Goal: Task Accomplishment & Management: Use online tool/utility

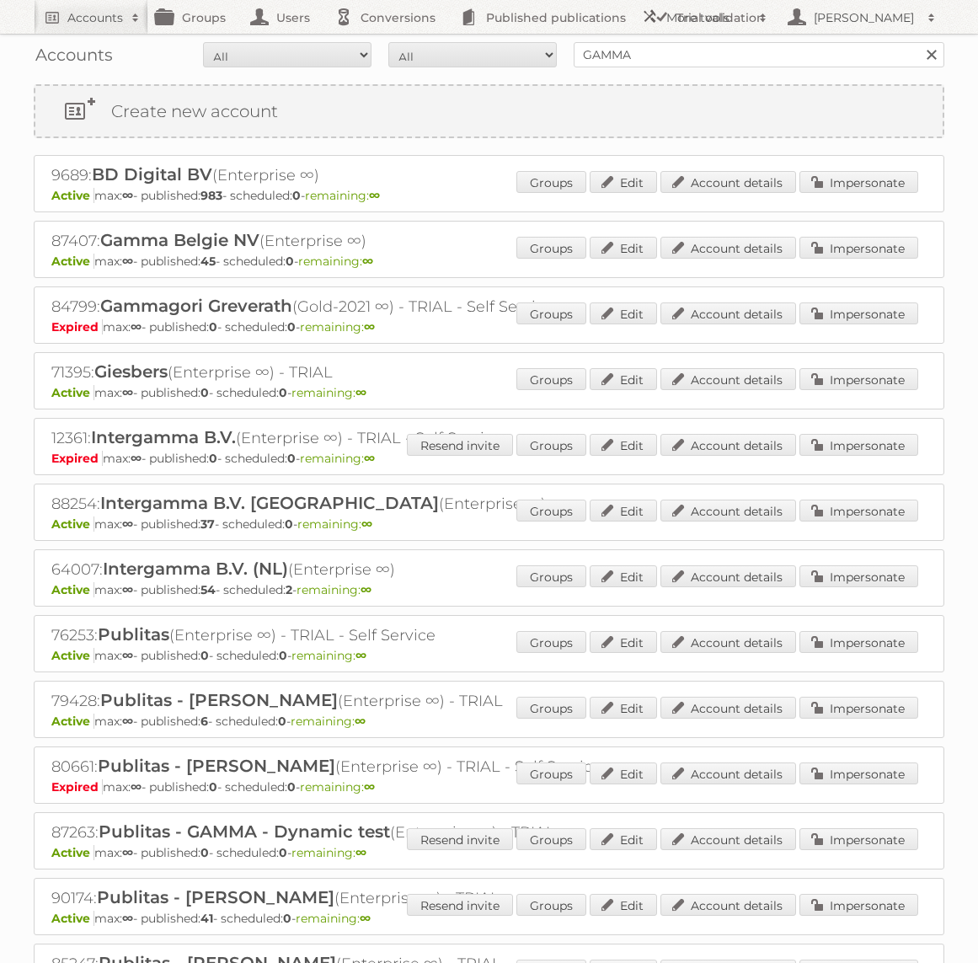
click at [628, 60] on input "GAMMA" at bounding box center [758, 54] width 371 height 25
type input "Bauhaus"
click at [918, 42] on input "Search" at bounding box center [930, 54] width 25 height 25
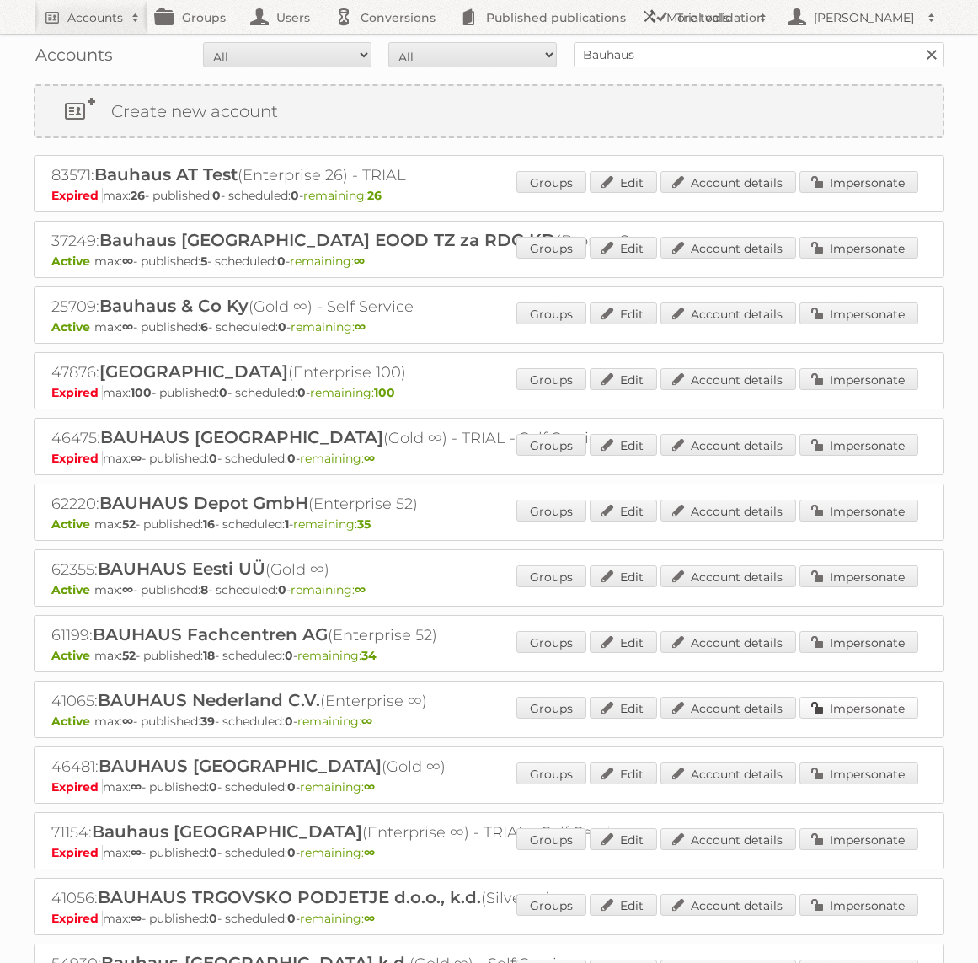
click at [819, 700] on link "Impersonate" at bounding box center [858, 707] width 119 height 22
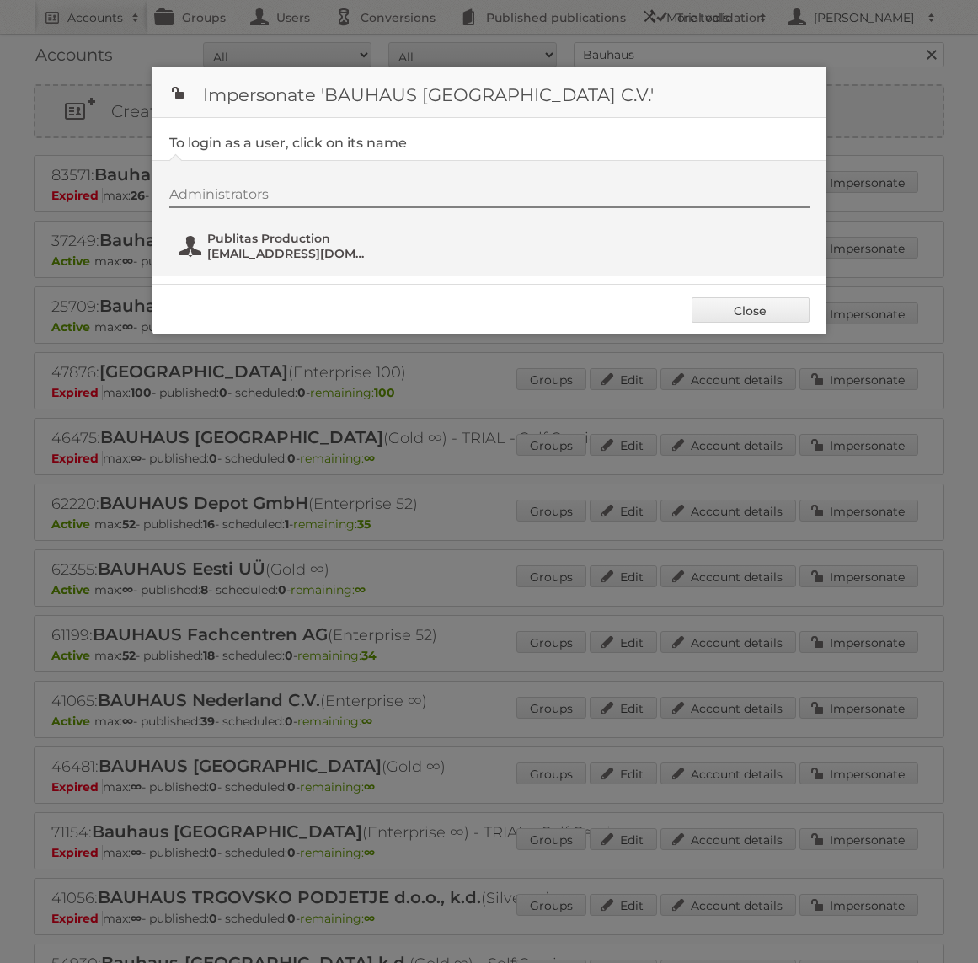
click at [245, 254] on span "[EMAIL_ADDRESS][DOMAIN_NAME]" at bounding box center [288, 253] width 163 height 15
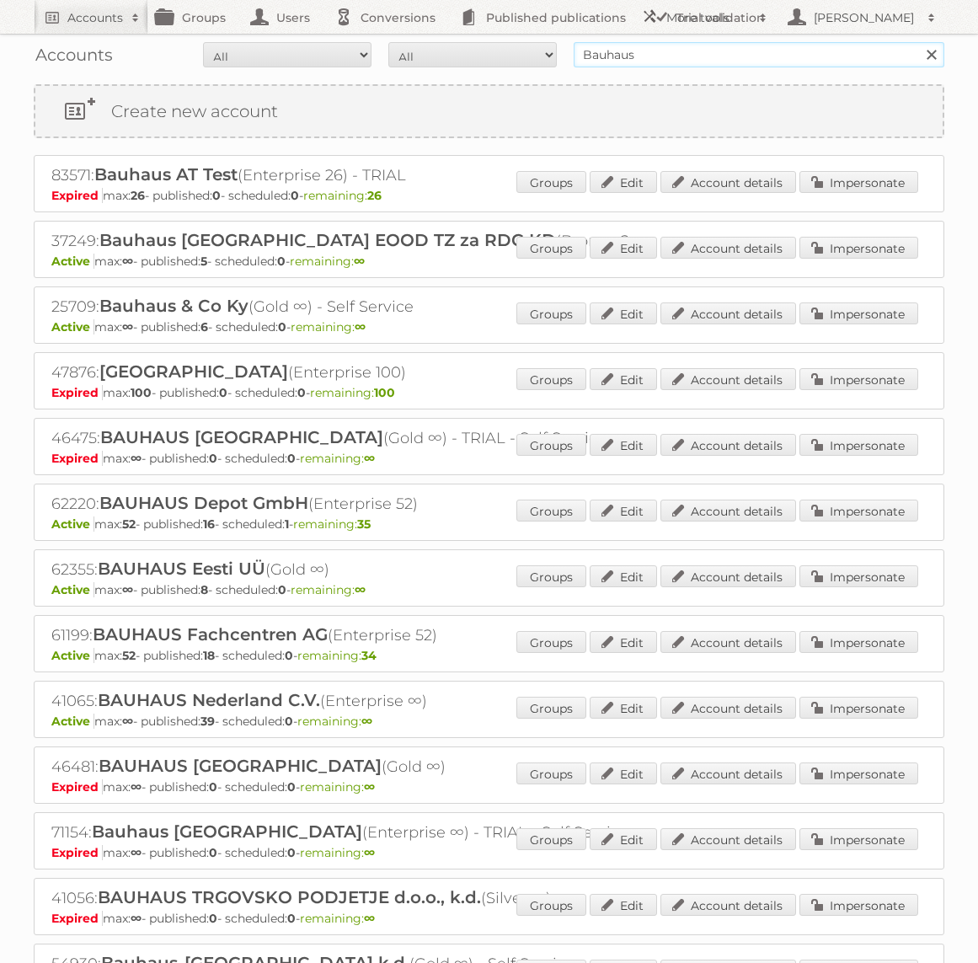
click at [706, 56] on input "Bauhaus" at bounding box center [758, 54] width 371 height 25
type input "GAMMA"
click at [918, 42] on input "Search" at bounding box center [930, 54] width 25 height 25
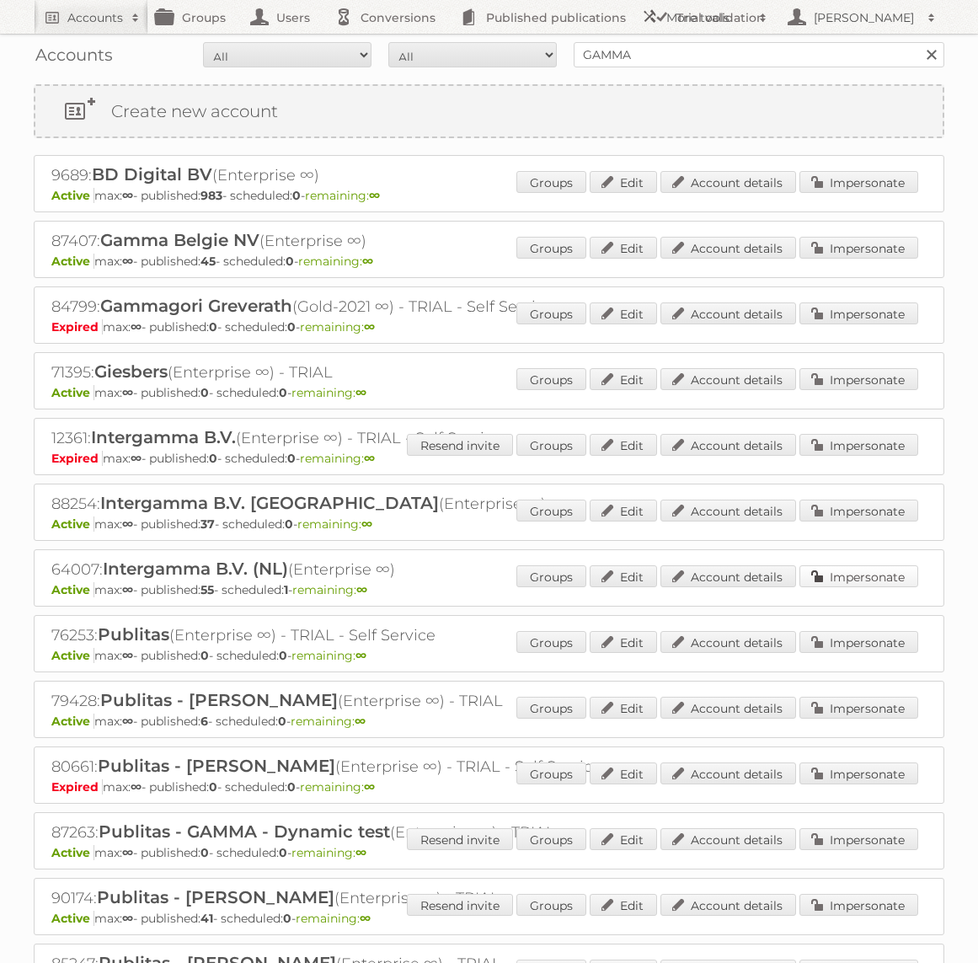
click at [871, 568] on link "Impersonate" at bounding box center [858, 576] width 119 height 22
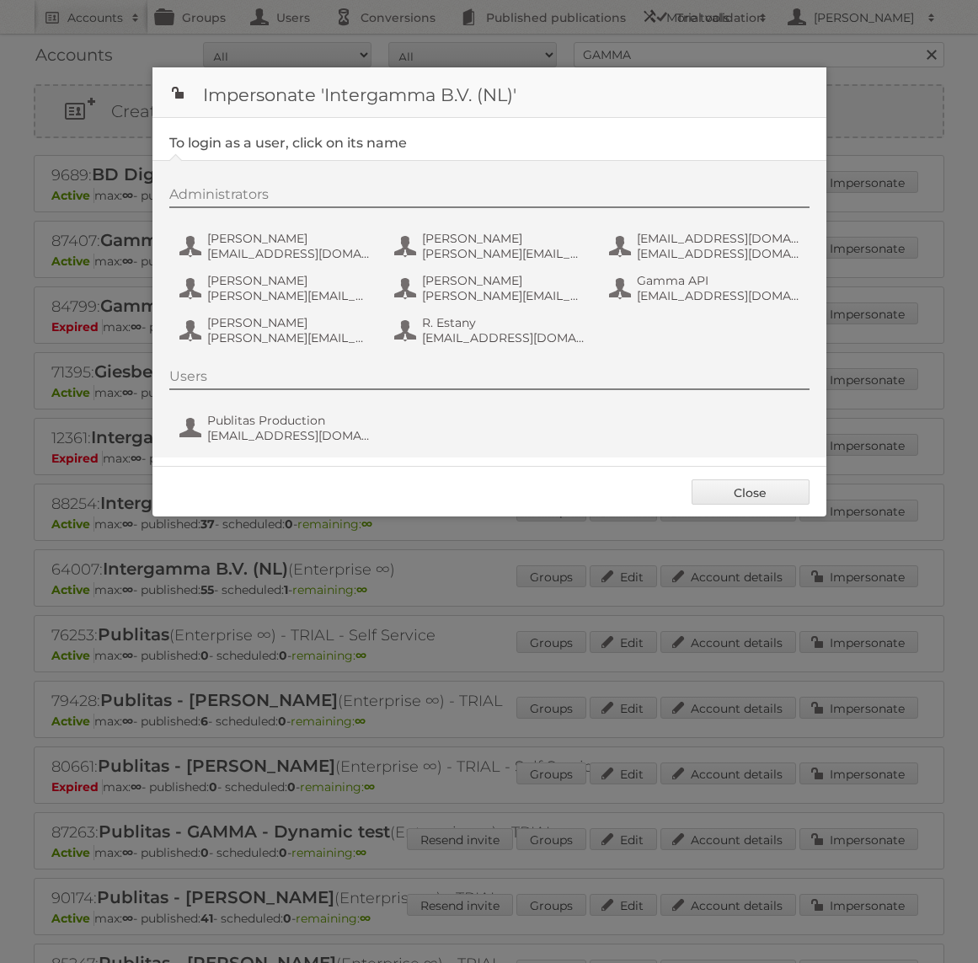
click at [302, 392] on div "Users Publitas Production fs+gamma@publitas.com" at bounding box center [497, 408] width 657 height 81
click at [295, 435] on span "fs+gamma@publitas.com" at bounding box center [288, 435] width 163 height 15
